Goal: Information Seeking & Learning: Learn about a topic

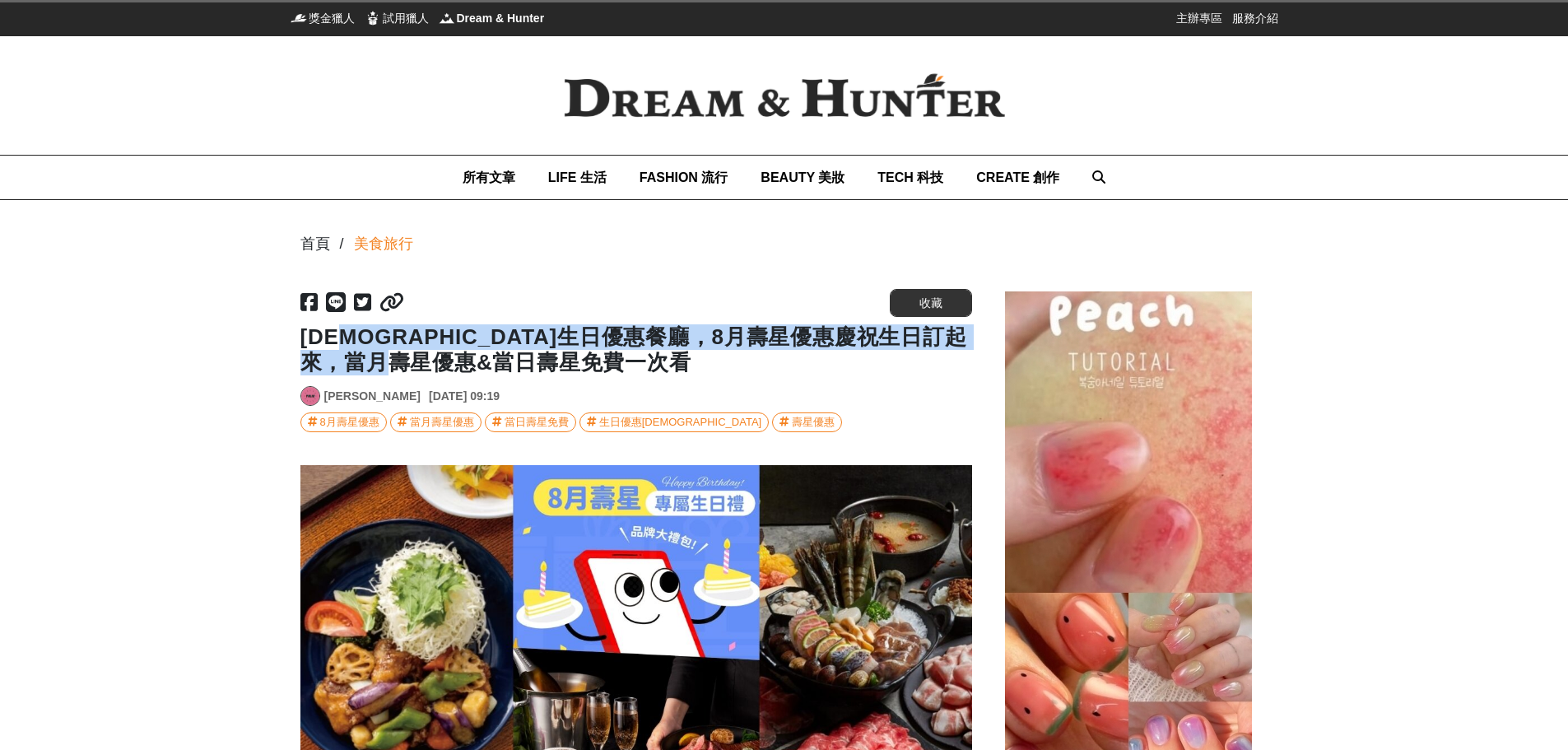
click at [714, 364] on h1 "[DEMOGRAPHIC_DATA]生日優惠餐廳，8月壽星優惠慶祝生日訂起來，當月壽星優惠&當日壽星免費一次看" at bounding box center [636, 350] width 672 height 51
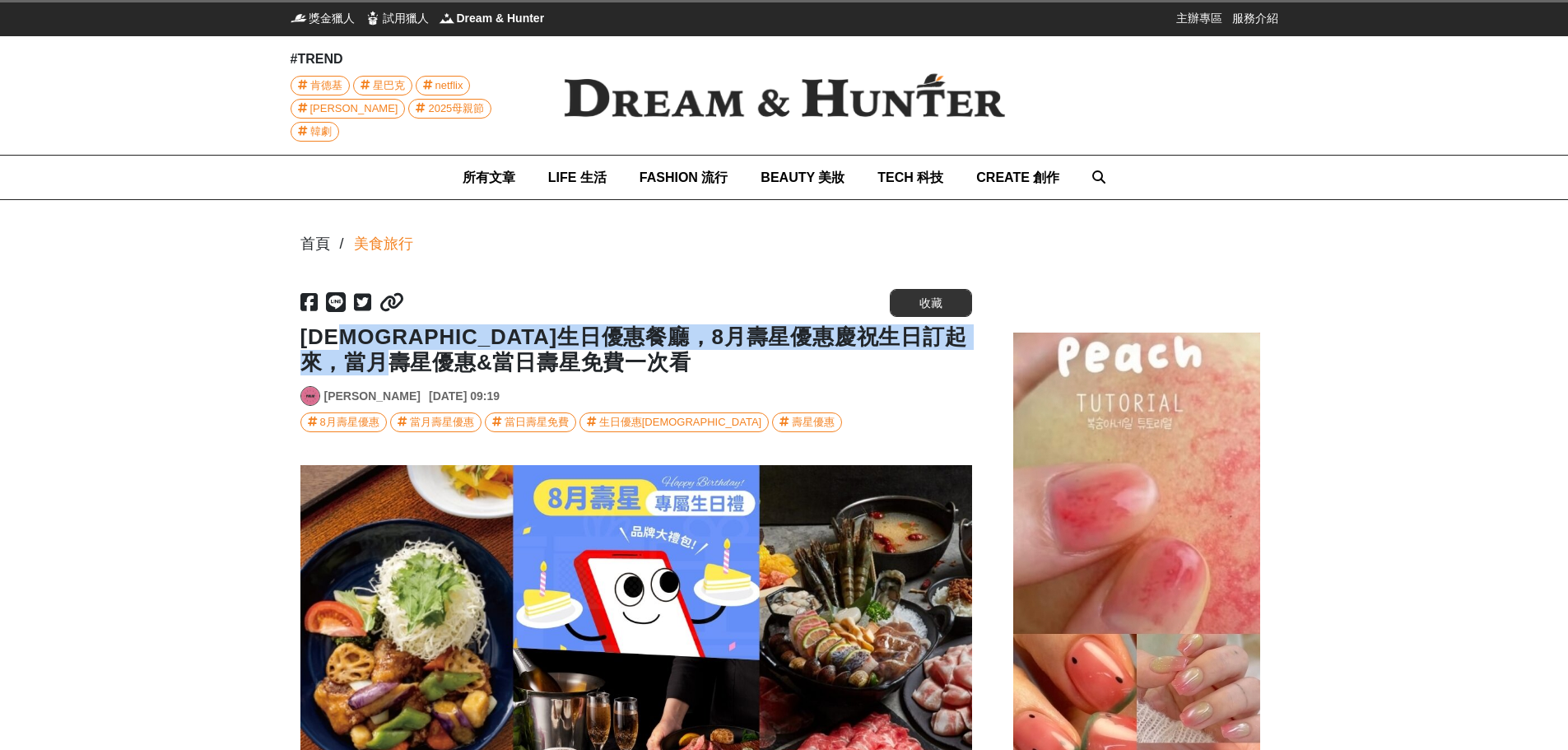
drag, startPoint x: 734, startPoint y: 362, endPoint x: 723, endPoint y: 366, distance: 11.7
click at [735, 362] on h1 "[DEMOGRAPHIC_DATA]生日優惠餐廳，8月壽星優惠慶祝生日訂起來，當月壽星優惠&當日壽星免費一次看" at bounding box center [636, 350] width 672 height 51
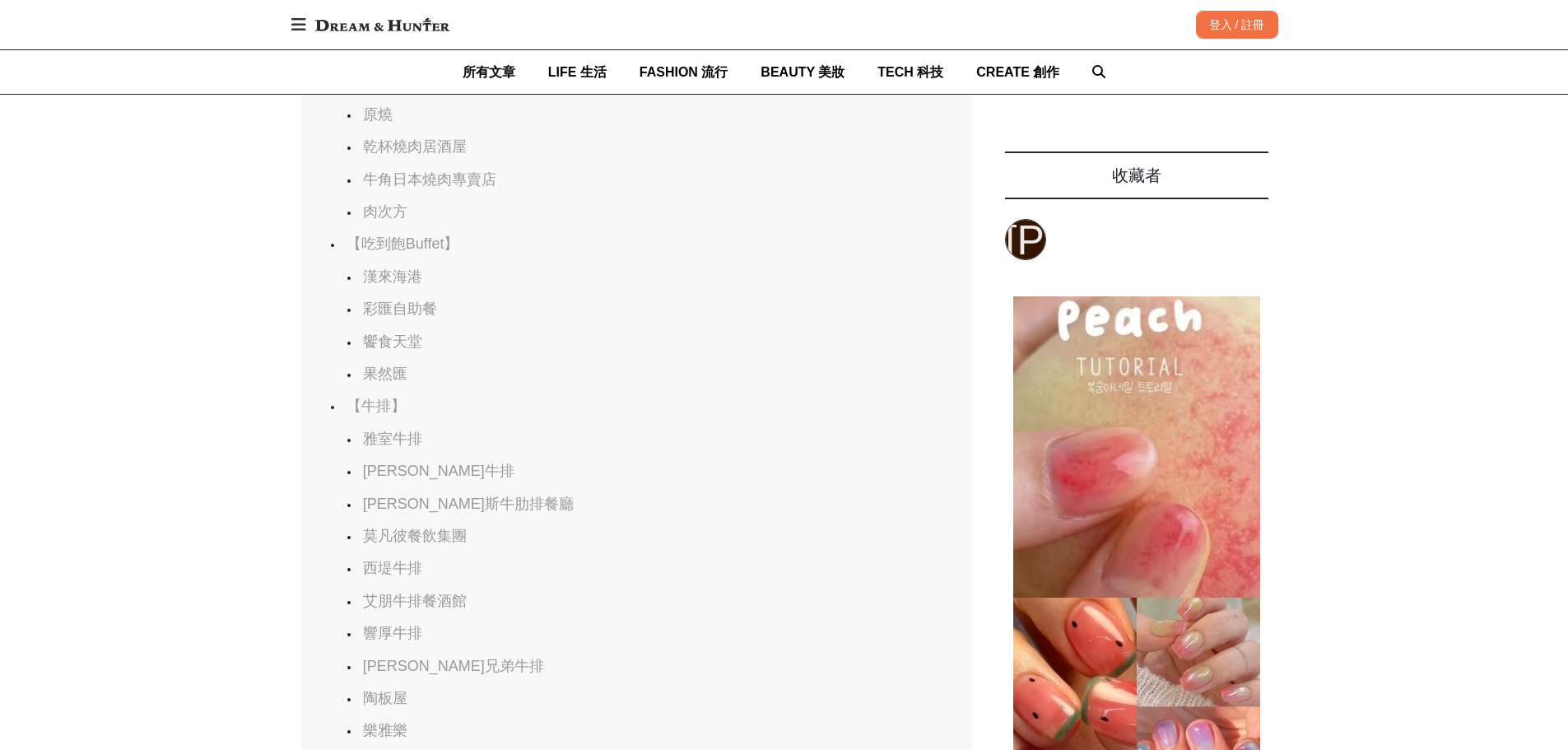
click at [407, 350] on link "饗食天堂" at bounding box center [392, 342] width 59 height 16
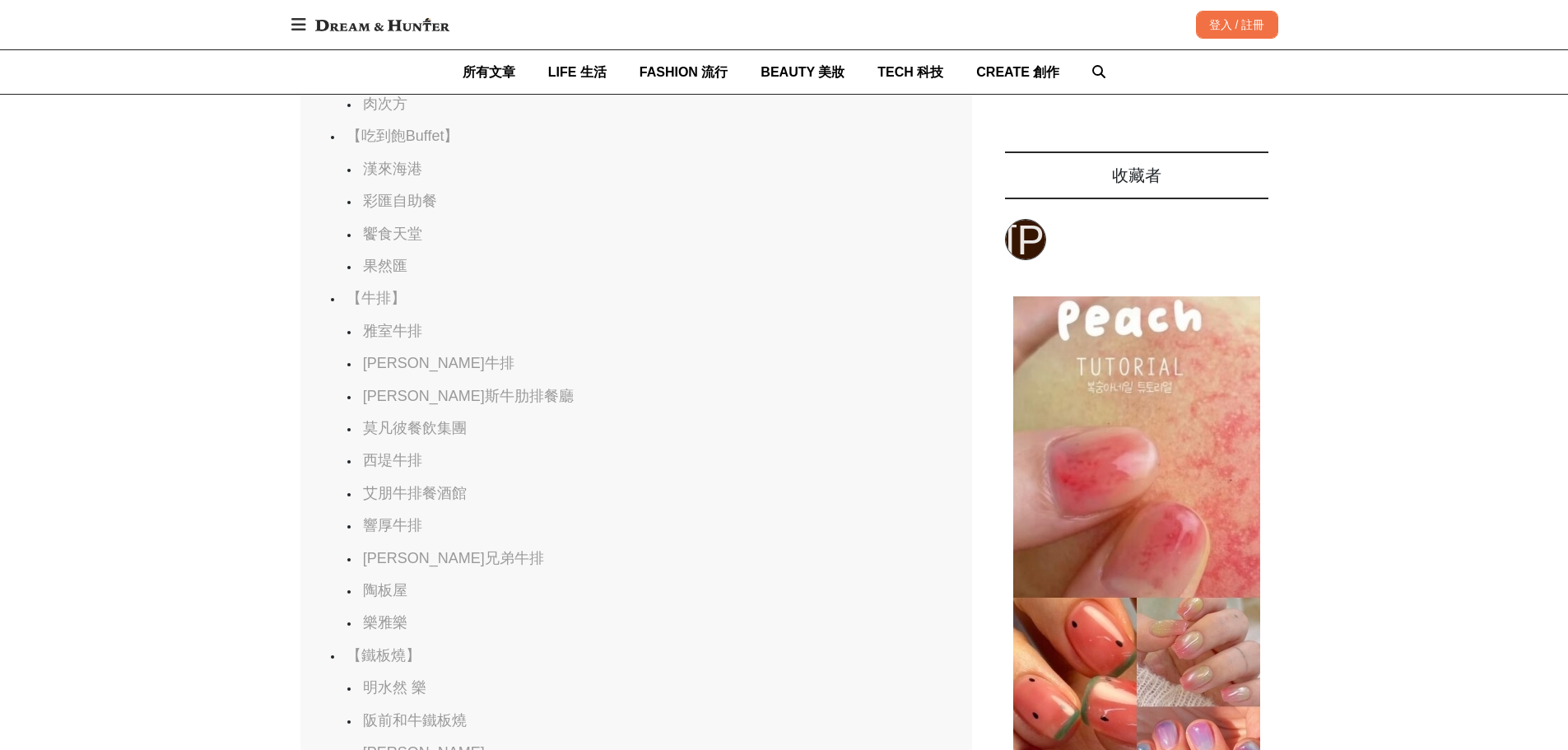
click at [404, 242] on link "饗食天堂" at bounding box center [392, 234] width 59 height 16
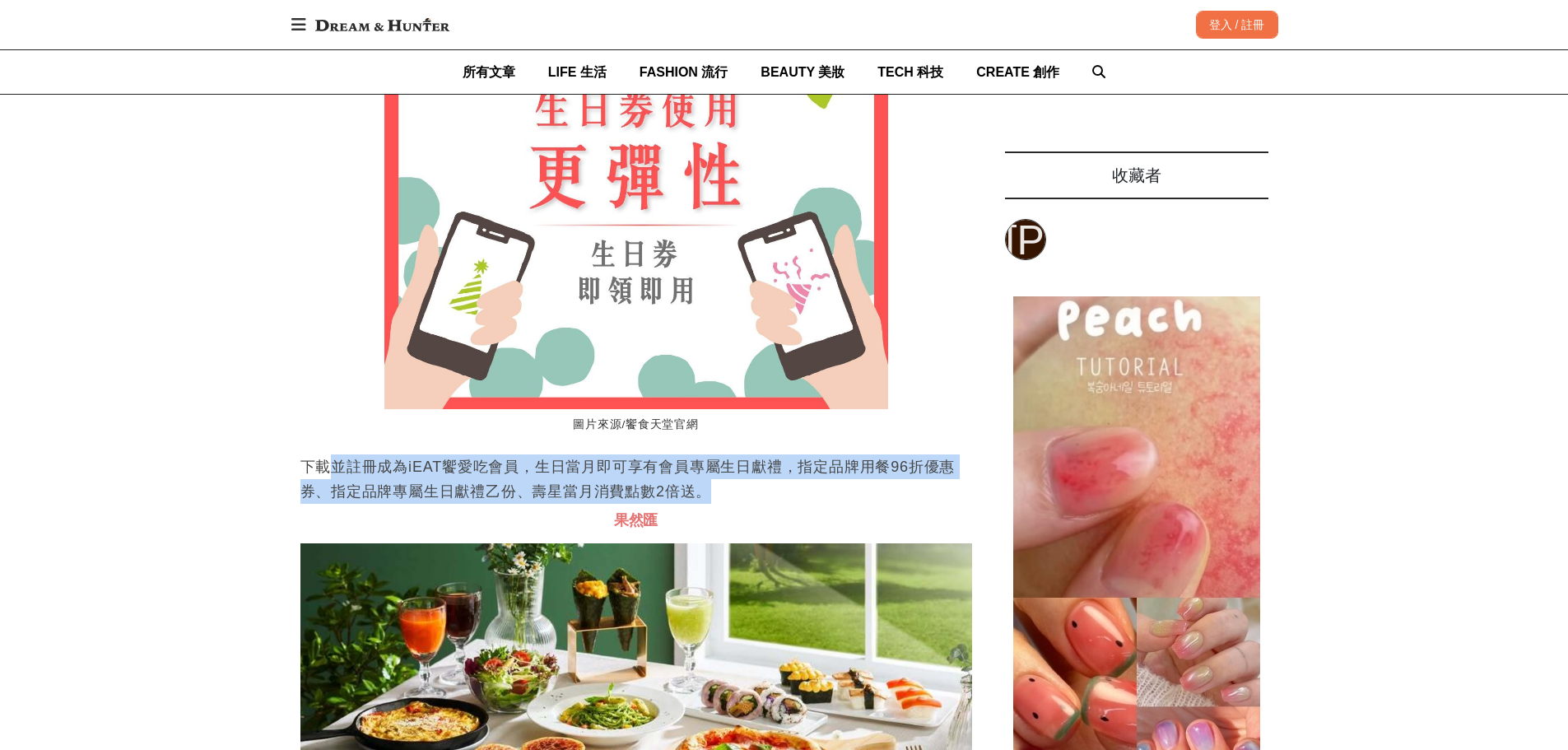
drag, startPoint x: 328, startPoint y: 517, endPoint x: 737, endPoint y: 550, distance: 410.3
click at [734, 504] on p "下載並註冊成為iEAT饗愛吃會員，生日當月即可享有會員專屬生日獻禮，指定品牌用餐96折優惠券、指定品牌專屬生日獻禮乙份、壽星當月消費點數2倍送。" at bounding box center [636, 479] width 672 height 49
click at [784, 504] on p "下載並註冊成為iEAT饗愛吃會員，生日當月即可享有會員專屬生日獻禮，指定品牌用餐96折優惠券、指定品牌專屬生日獻禮乙份、壽星當月消費點數2倍送。" at bounding box center [636, 479] width 672 height 49
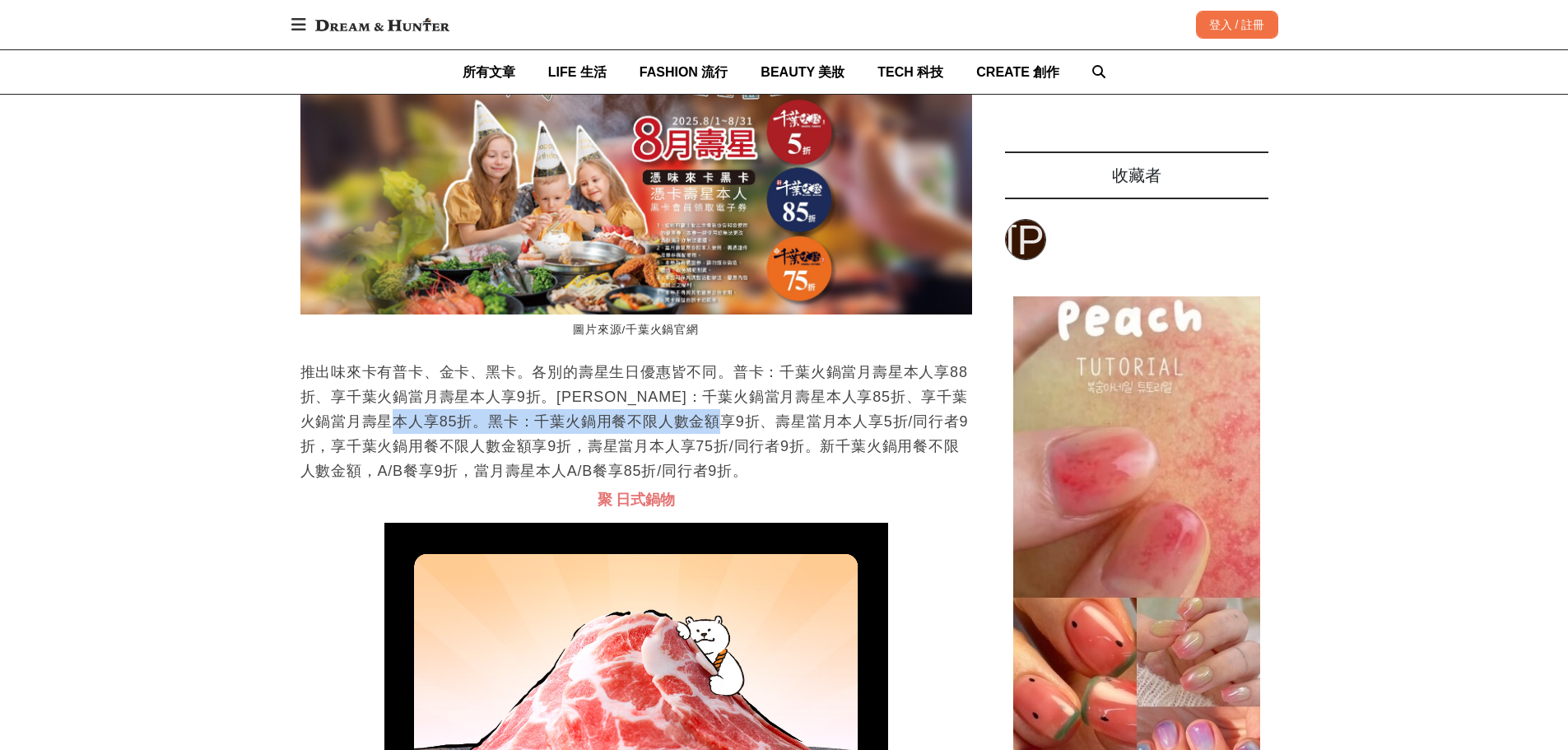
drag, startPoint x: 465, startPoint y: 479, endPoint x: 796, endPoint y: 482, distance: 331.0
click at [796, 482] on p "推出味來卡有普卡、金卡、黑卡。各別的壽星生日優惠皆不同。普卡：千葉火鍋當月壽星本人享88折、享千葉火鍋當月壽星本人享9折。[PERSON_NAME]：千葉火鍋…" at bounding box center [636, 421] width 672 height 123
click at [667, 483] on p "推出味來卡有普卡、金卡、黑卡。各別的壽星生日優惠皆不同。普卡：千葉火鍋當月壽星本人享88折、享千葉火鍋當月壽星本人享9折。[PERSON_NAME]：千葉火鍋…" at bounding box center [636, 421] width 672 height 123
click at [830, 483] on p "推出味來卡有普卡、金卡、黑卡。各別的壽星生日優惠皆不同。普卡：千葉火鍋當月壽星本人享88折、享千葉火鍋當月壽星本人享9折。[PERSON_NAME]：千葉火鍋…" at bounding box center [636, 421] width 672 height 123
drag, startPoint x: 883, startPoint y: 485, endPoint x: 717, endPoint y: 476, distance: 166.2
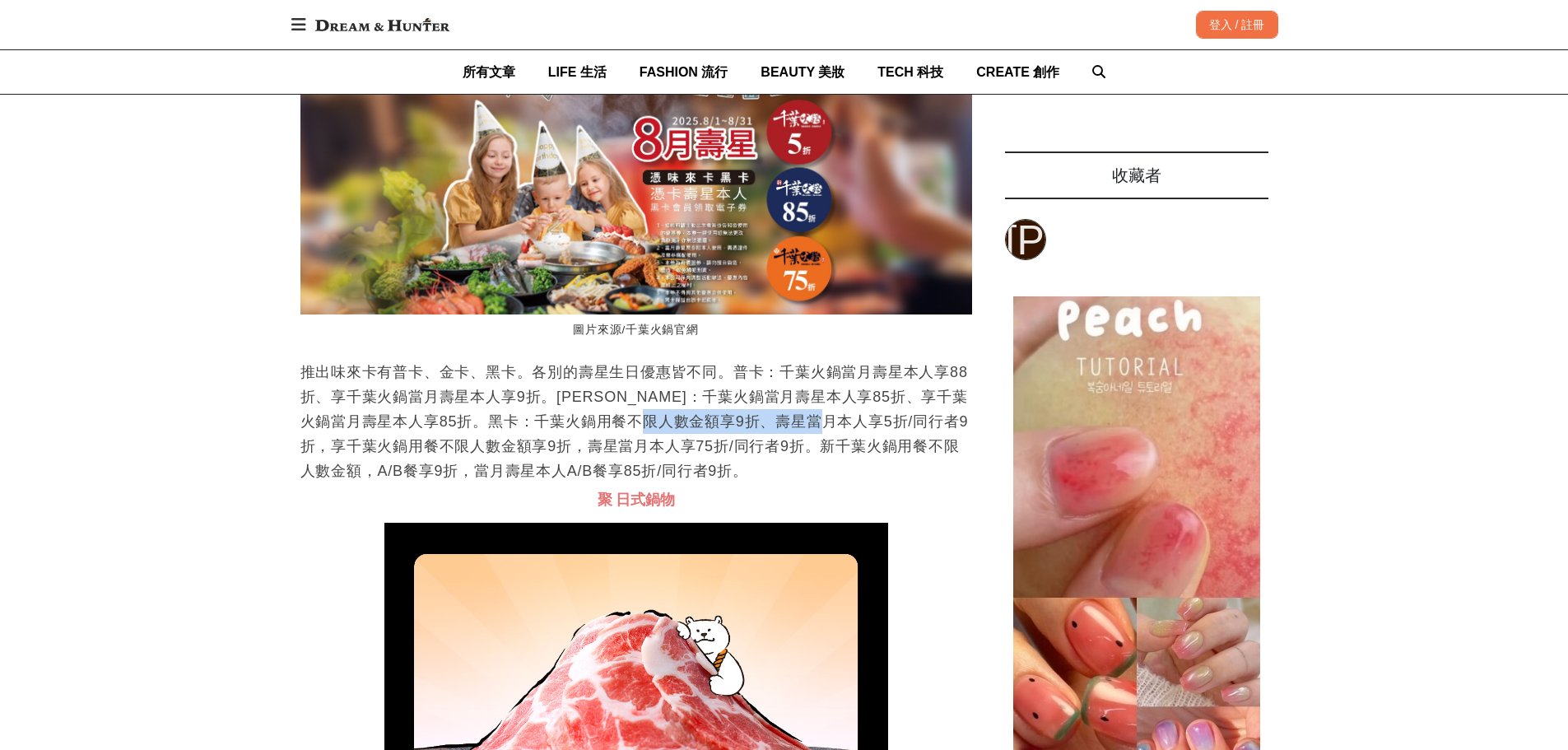
click at [720, 476] on p "推出味來卡有普卡、金卡、黑卡。各別的壽星生日優惠皆不同。普卡：千葉火鍋當月壽星本人享88折、享千葉火鍋當月壽星本人享9折。[PERSON_NAME]：千葉火鍋…" at bounding box center [636, 421] width 672 height 123
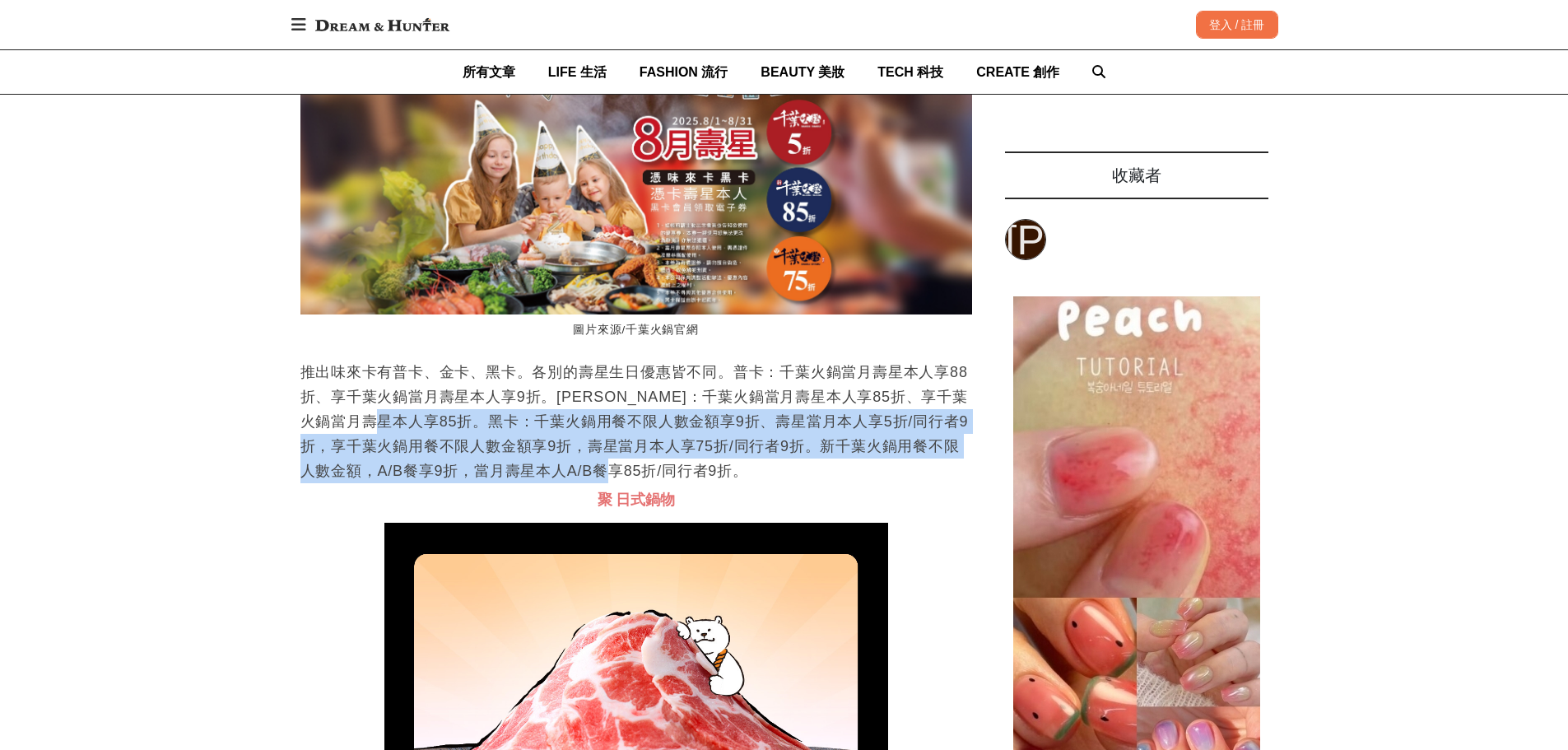
drag, startPoint x: 435, startPoint y: 482, endPoint x: 793, endPoint y: 530, distance: 361.2
click at [728, 483] on p "推出味來卡有普卡、金卡、黑卡。各別的壽星生日優惠皆不同。普卡：千葉火鍋當月壽星本人享88折、享千葉火鍋當月壽星本人享9折。[PERSON_NAME]：千葉火鍋…" at bounding box center [636, 421] width 672 height 123
click at [805, 483] on p "推出味來卡有普卡、金卡、黑卡。各別的壽星生日優惠皆不同。普卡：千葉火鍋當月壽星本人享88折、享千葉火鍋當月壽星本人享9折。[PERSON_NAME]：千葉火鍋…" at bounding box center [636, 421] width 672 height 123
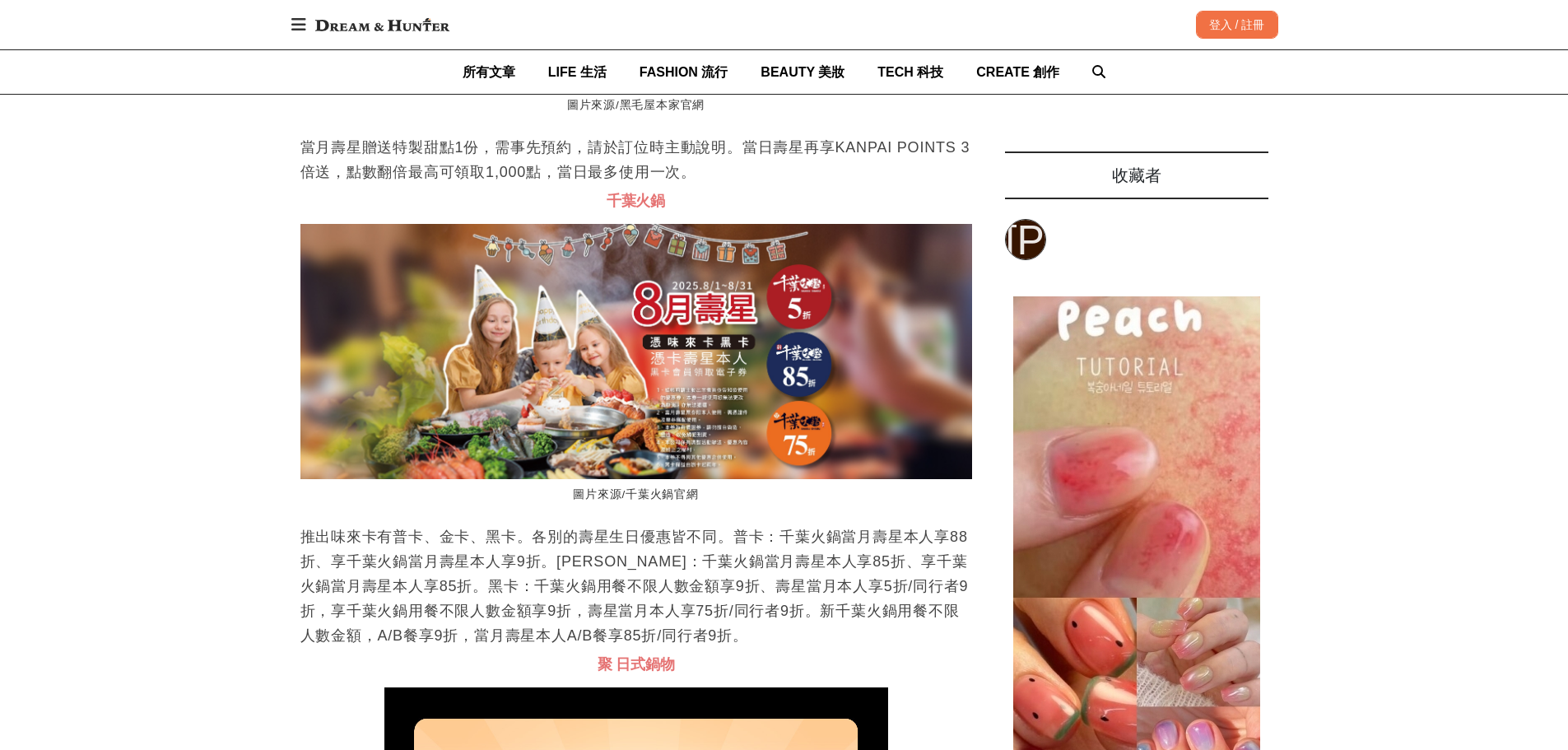
click at [803, 359] on img at bounding box center [636, 351] width 672 height 256
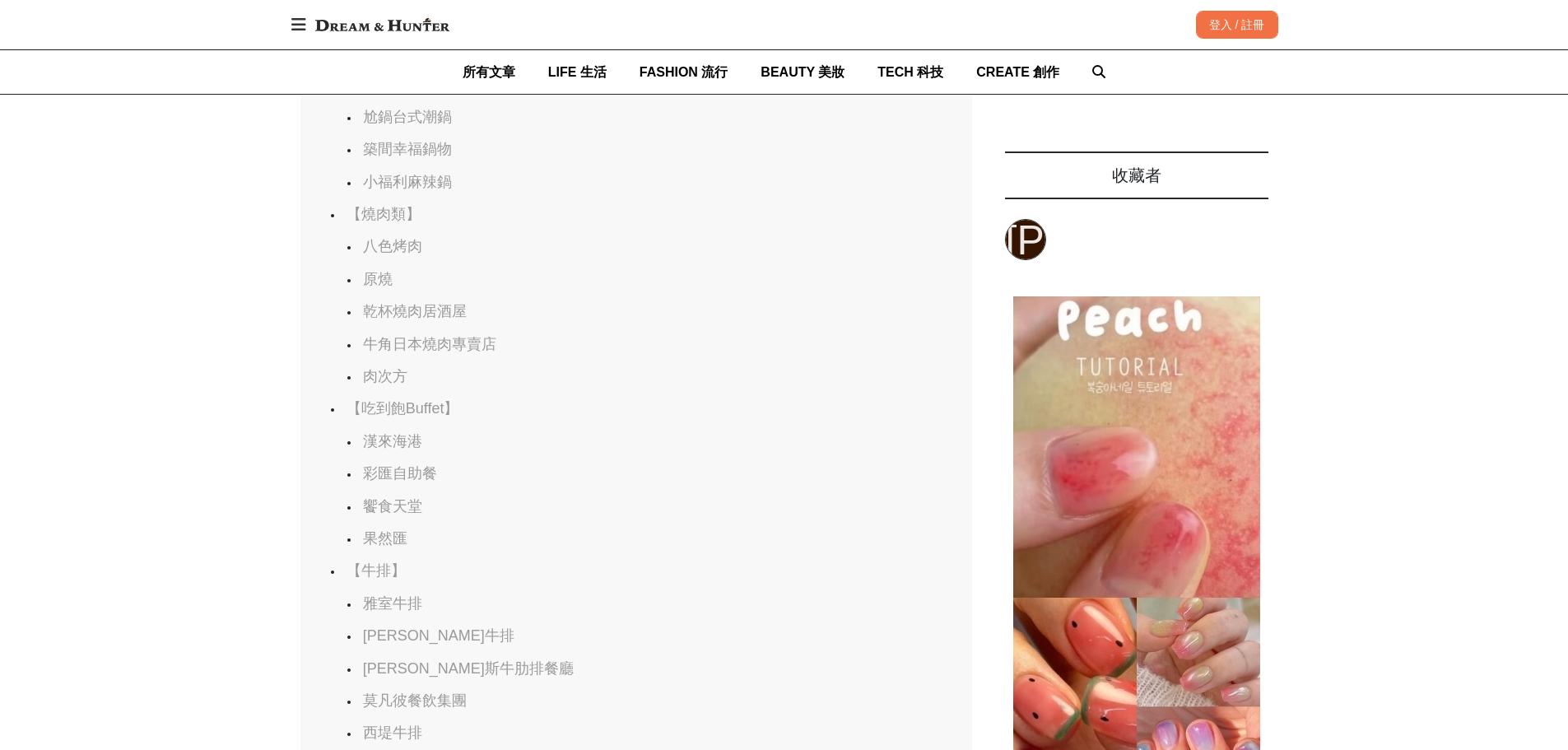
click at [409, 515] on link "饗食天堂" at bounding box center [392, 506] width 59 height 16
